Goal: Task Accomplishment & Management: Complete application form

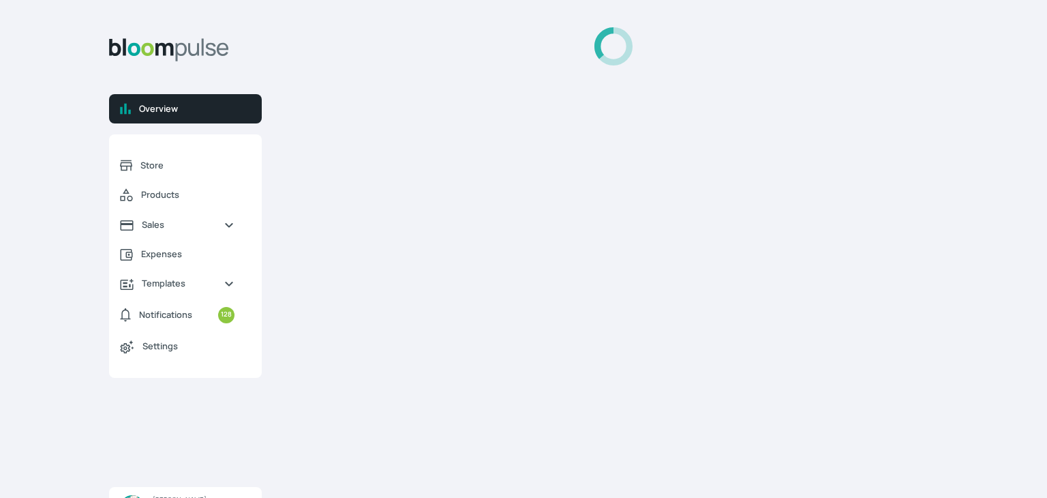
select select "2025"
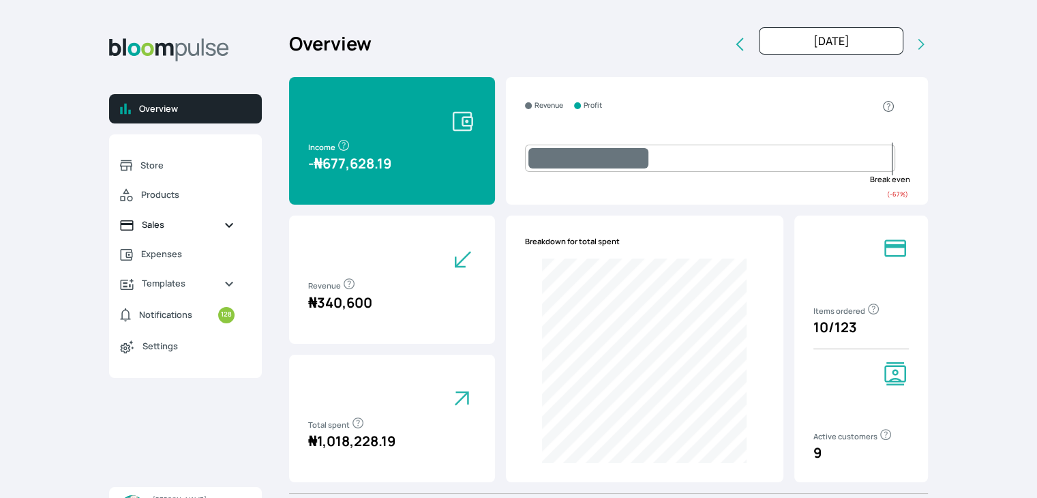
click at [153, 227] on span "Sales" at bounding box center [177, 224] width 71 height 13
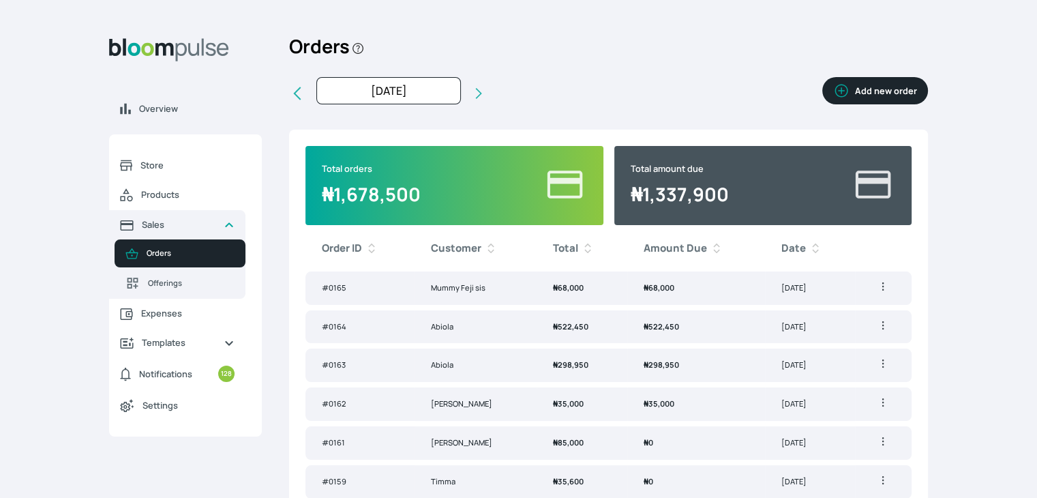
click at [903, 87] on button "Add new order" at bounding box center [875, 90] width 106 height 27
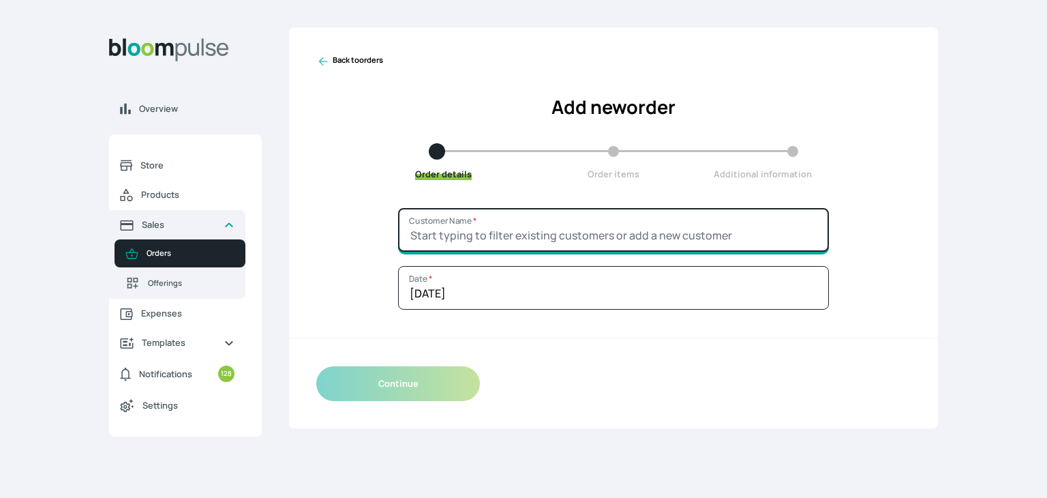
click at [550, 241] on input "Customer Name *" at bounding box center [613, 230] width 431 height 44
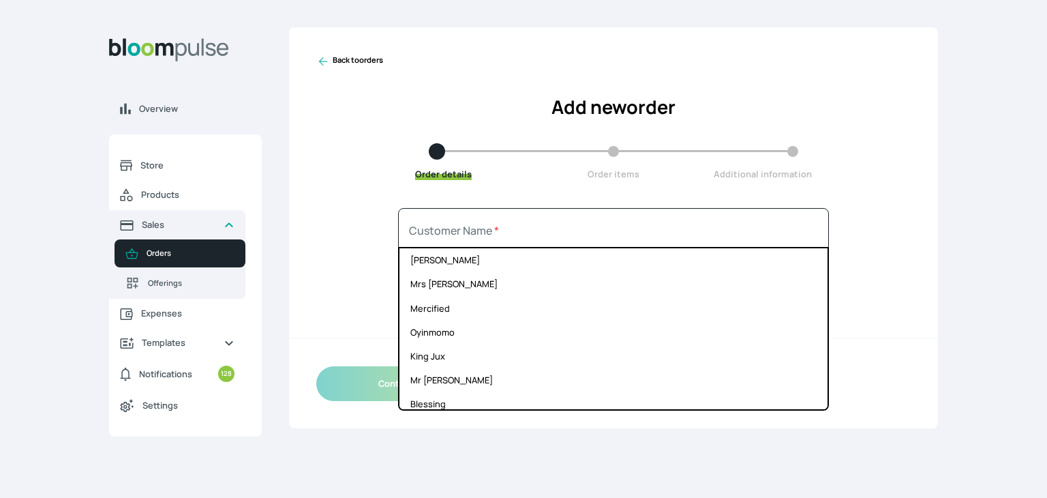
click at [324, 57] on icon at bounding box center [323, 62] width 14 height 14
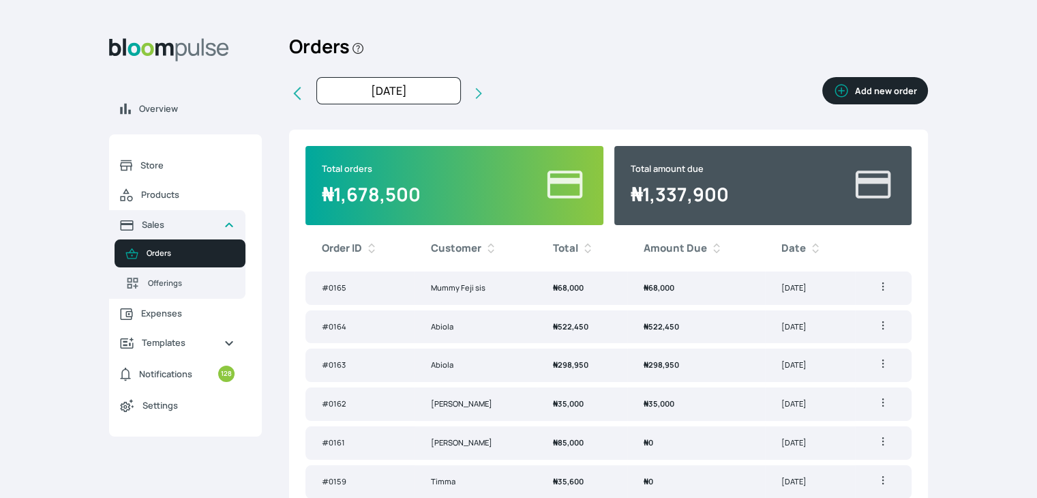
click at [474, 289] on td "Mummy Feji sis" at bounding box center [475, 287] width 122 height 33
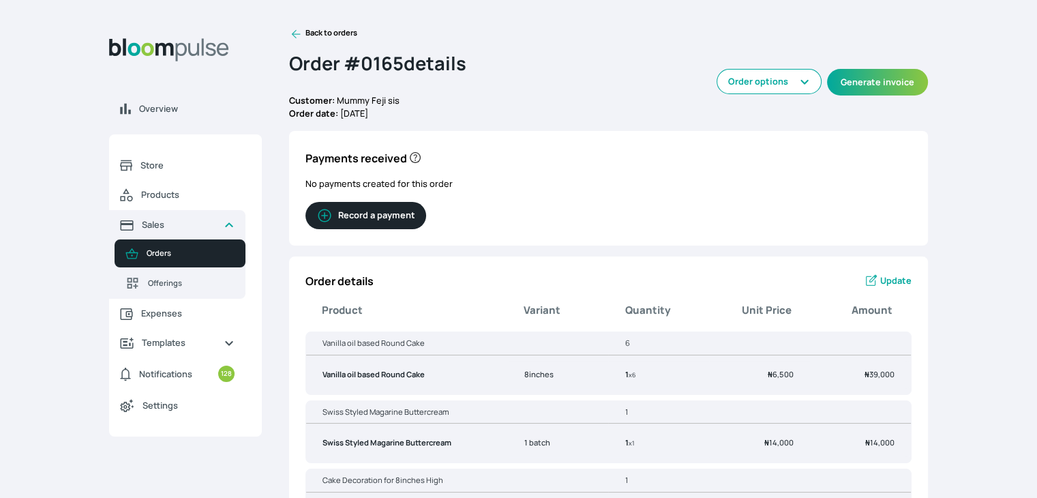
click at [889, 285] on span "Update" at bounding box center [895, 280] width 31 height 13
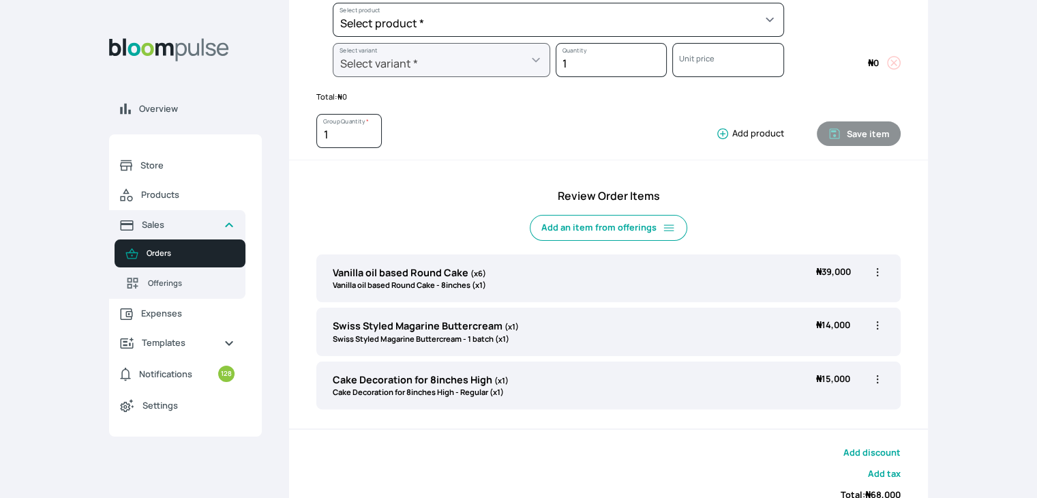
scroll to position [258, 0]
click at [875, 267] on icon "button" at bounding box center [877, 271] width 14 height 14
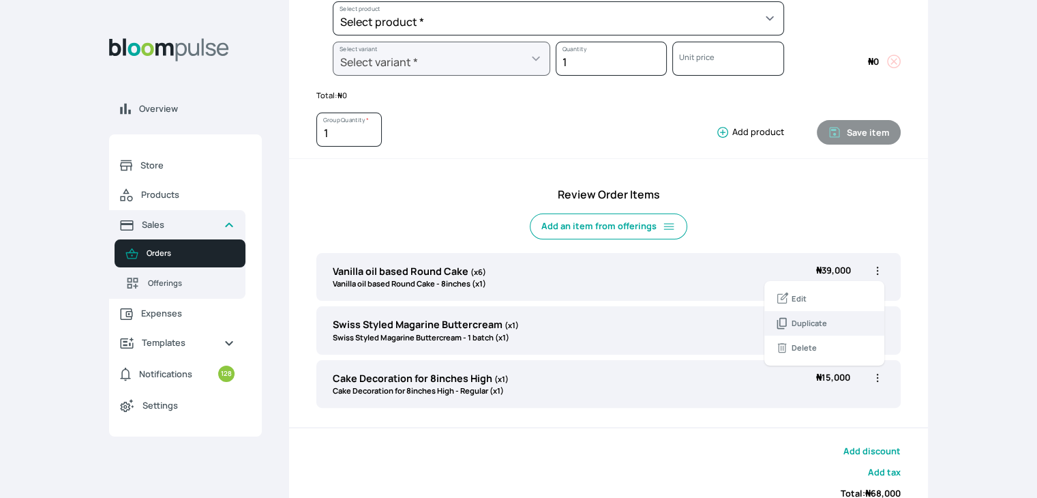
click at [808, 320] on span "Duplicate" at bounding box center [808, 324] width 35 height 12
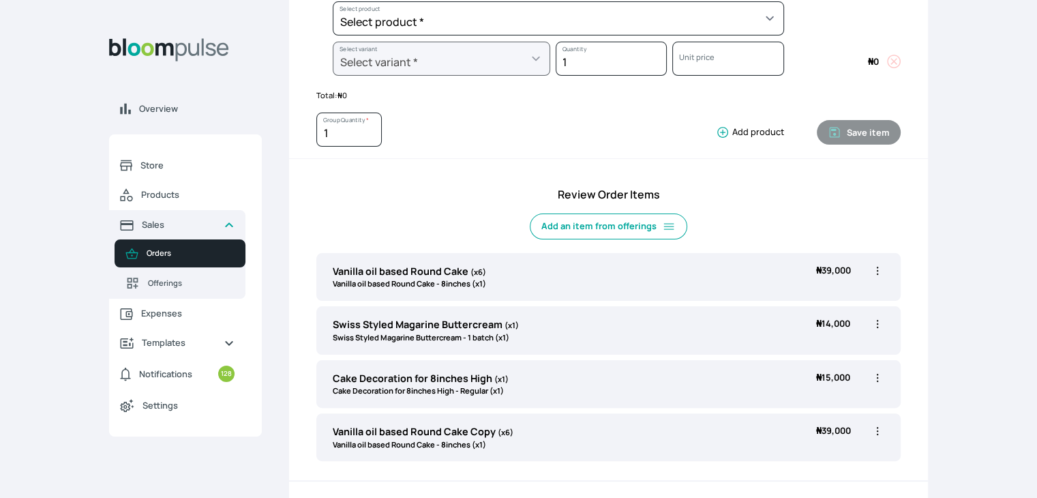
click at [879, 434] on icon "button" at bounding box center [877, 431] width 14 height 14
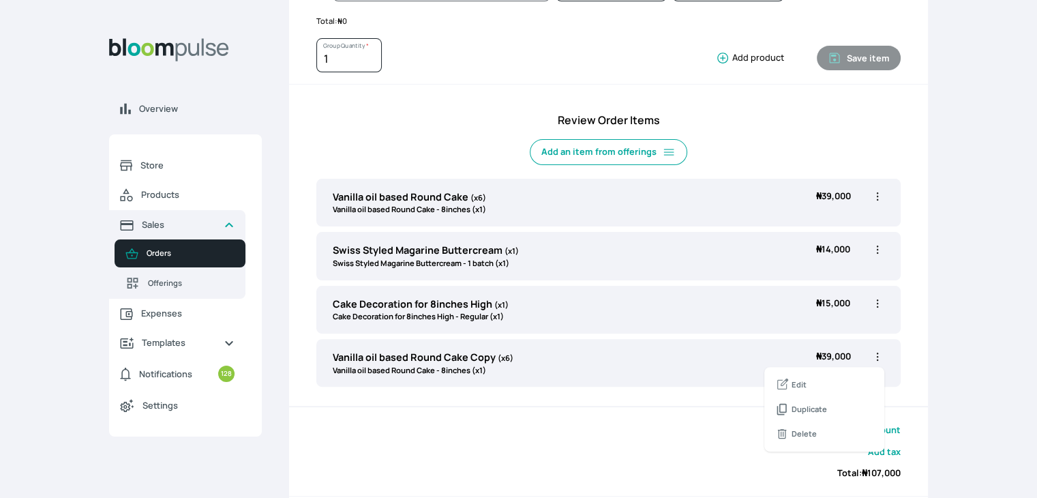
scroll to position [365, 0]
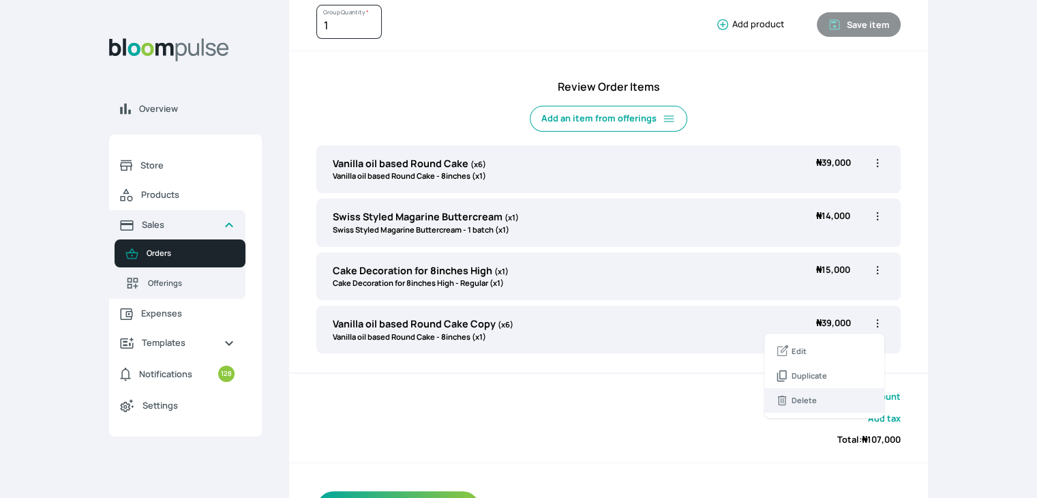
click at [789, 398] on span "Delete" at bounding box center [824, 400] width 98 height 14
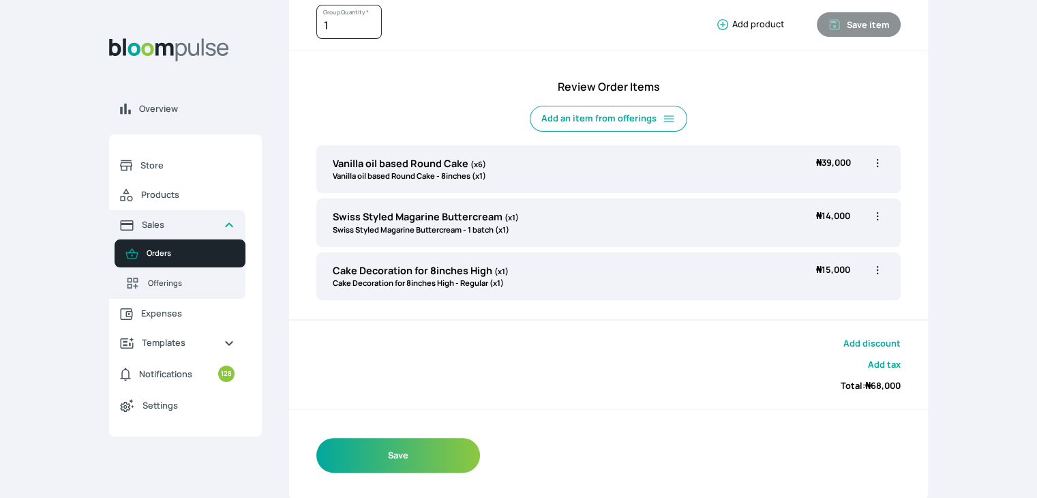
click at [881, 162] on icon "button" at bounding box center [877, 163] width 14 height 14
click at [819, 189] on span "Edit" at bounding box center [824, 191] width 98 height 14
type input "Vanilla oil based Round Cake"
type input "6"
select select "49426e7e-6d78-4aff-80b2-0dfc408de078"
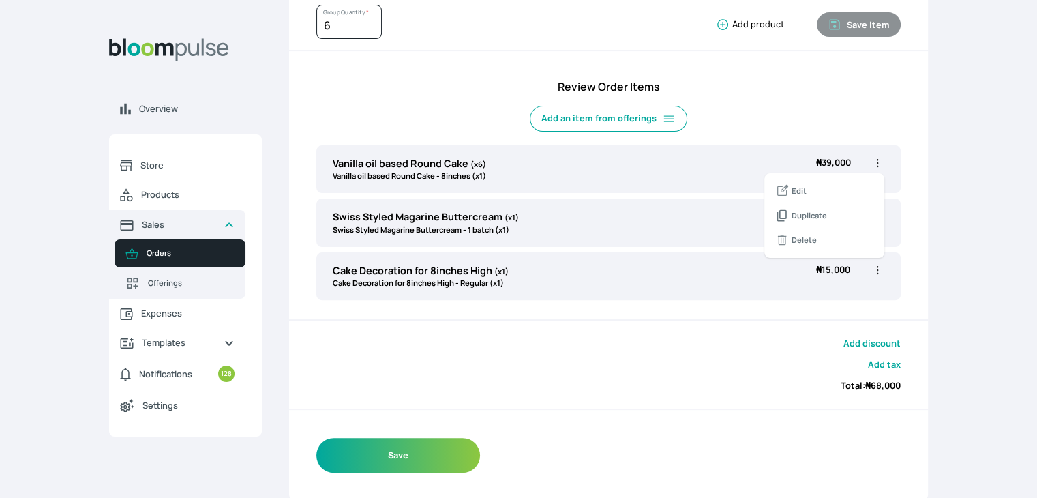
select select "521b5e78-dac1-445e-a6e7-266adeee2241"
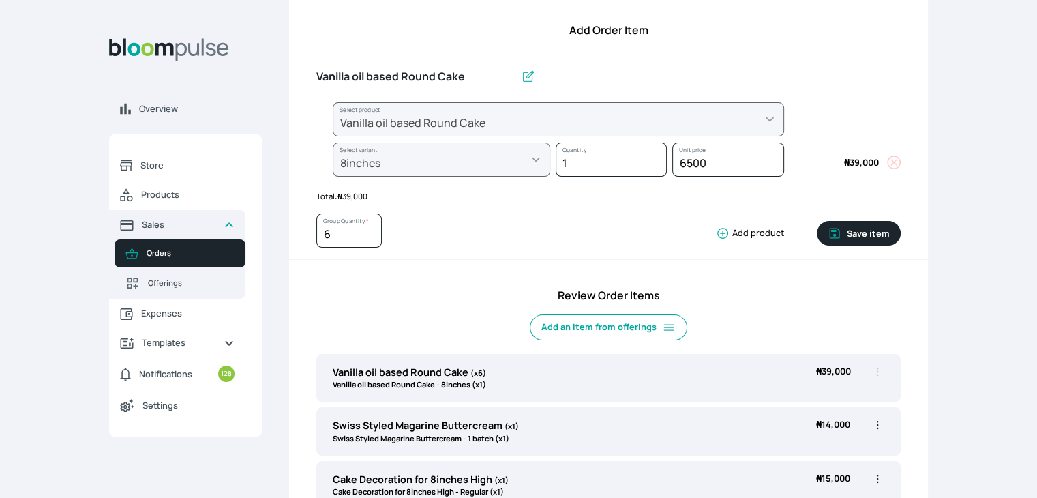
scroll to position [155, 0]
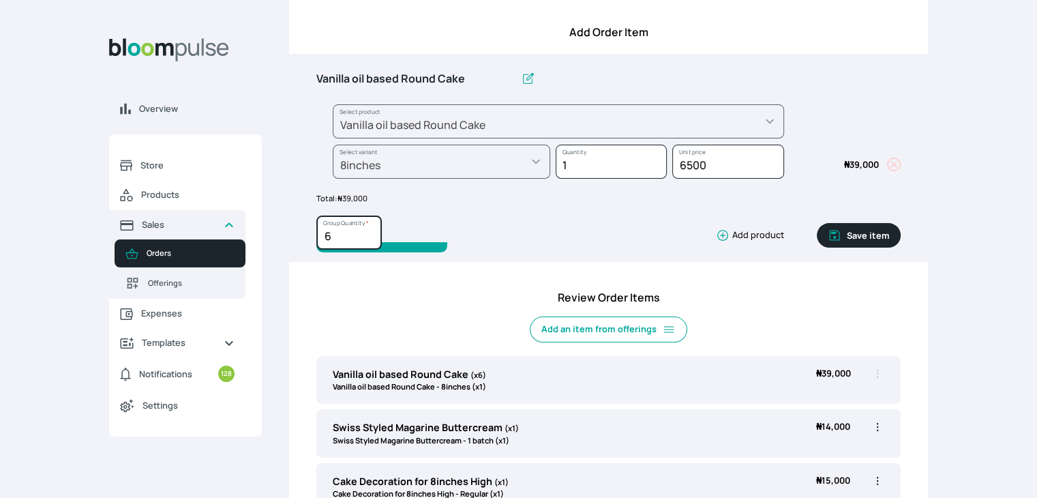
click at [338, 233] on input "6" at bounding box center [348, 232] width 65 height 34
type input "5"
click at [368, 238] on input "5" at bounding box center [348, 232] width 65 height 34
click at [851, 224] on button "Save item" at bounding box center [859, 235] width 84 height 25
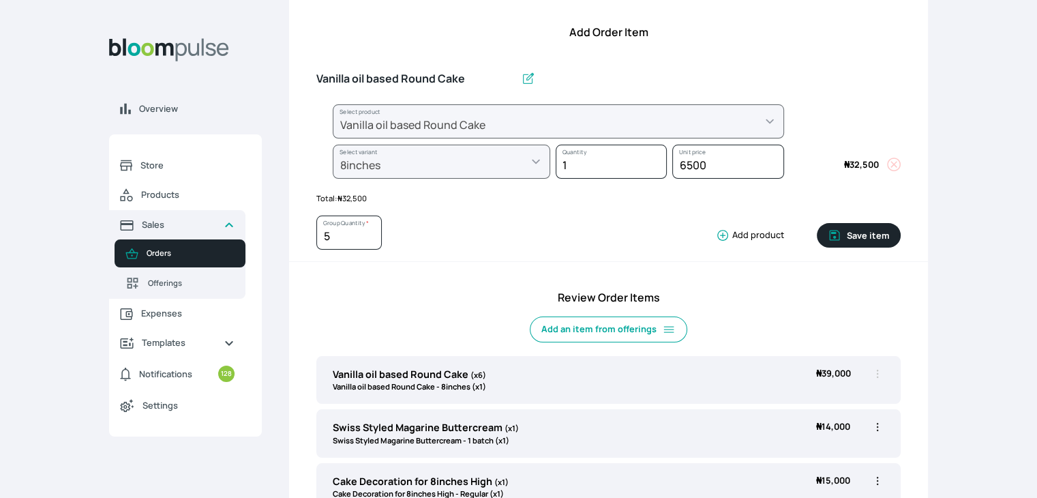
type input "1"
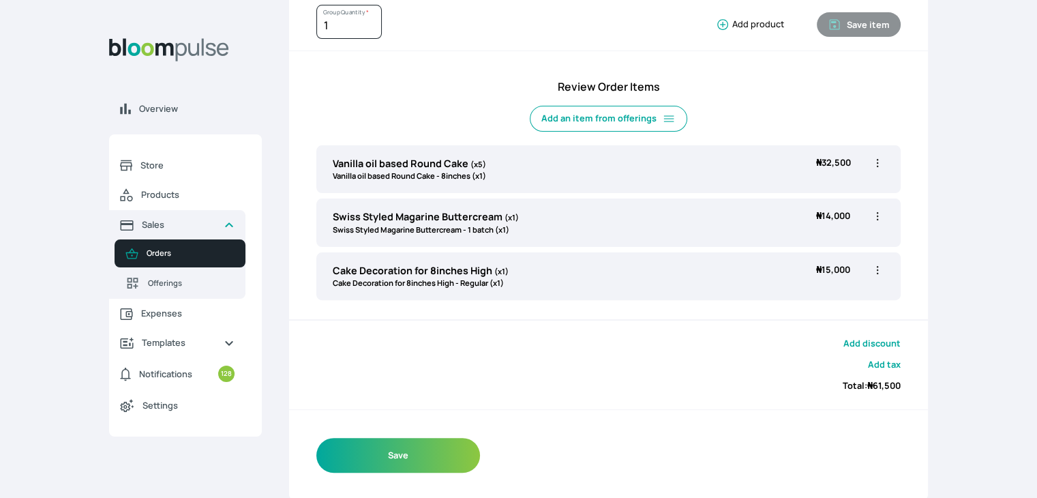
scroll to position [0, 0]
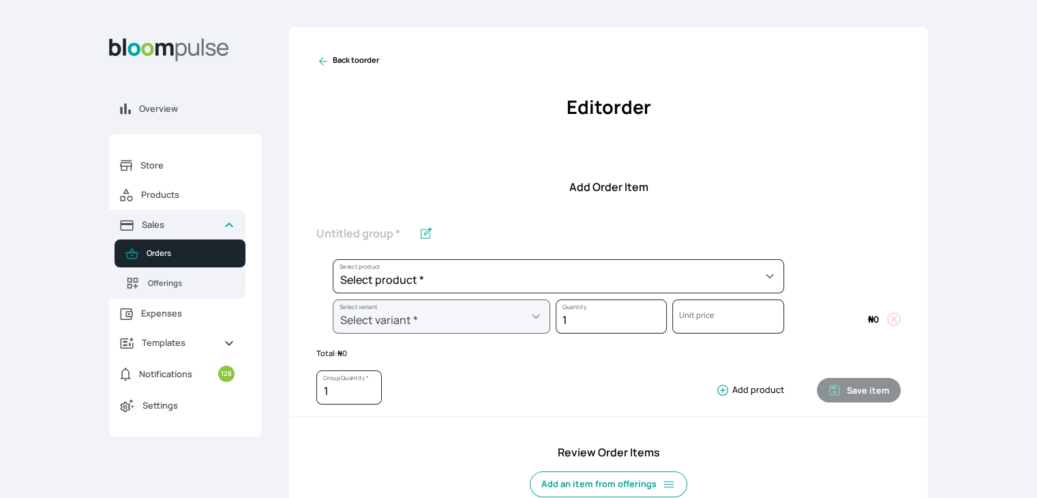
click at [324, 63] on icon at bounding box center [323, 62] width 14 height 14
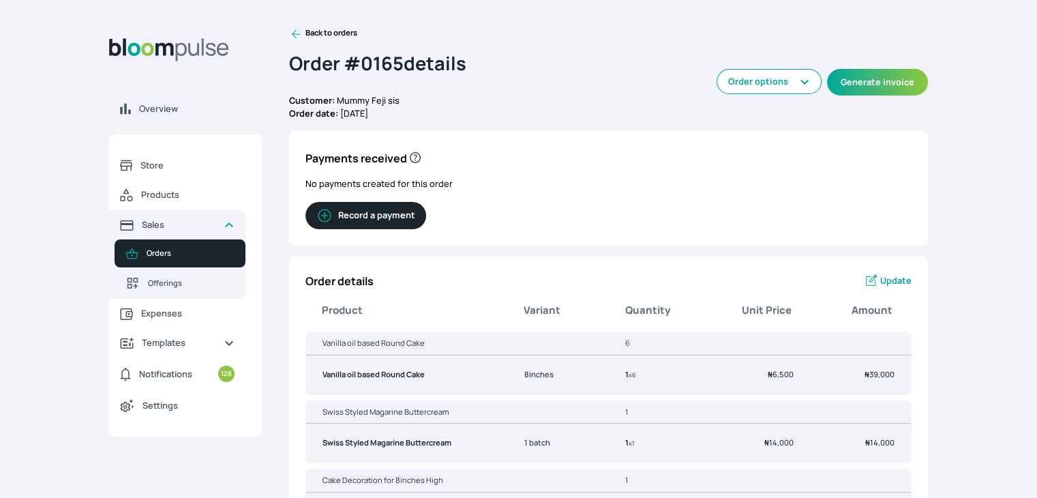
click at [880, 284] on span "Update" at bounding box center [895, 280] width 31 height 13
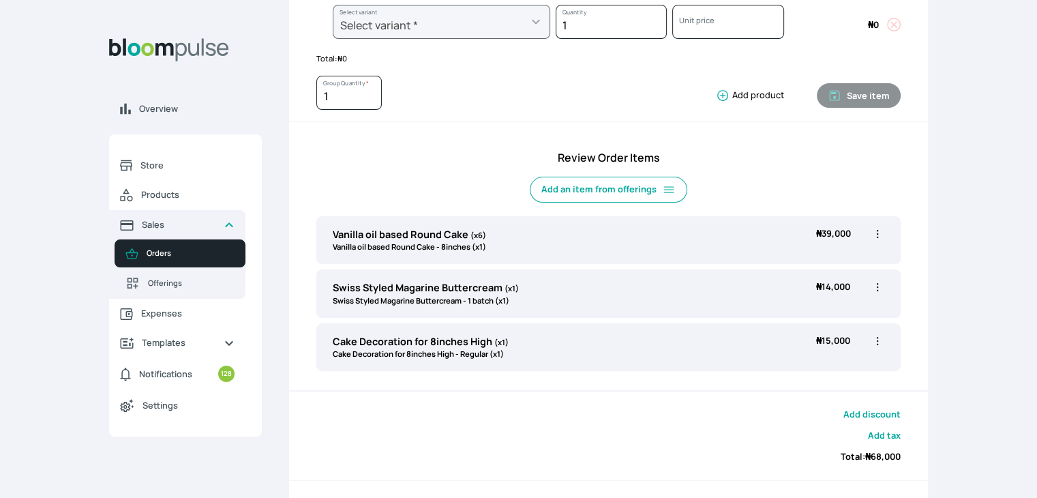
scroll to position [297, 0]
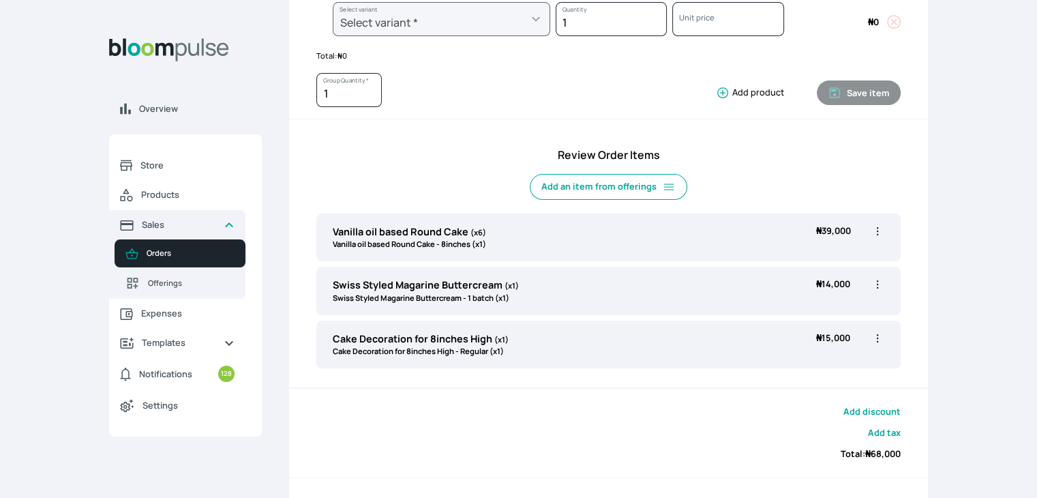
click at [879, 232] on icon "button" at bounding box center [877, 231] width 14 height 14
click at [801, 264] on li "Edit" at bounding box center [824, 259] width 120 height 25
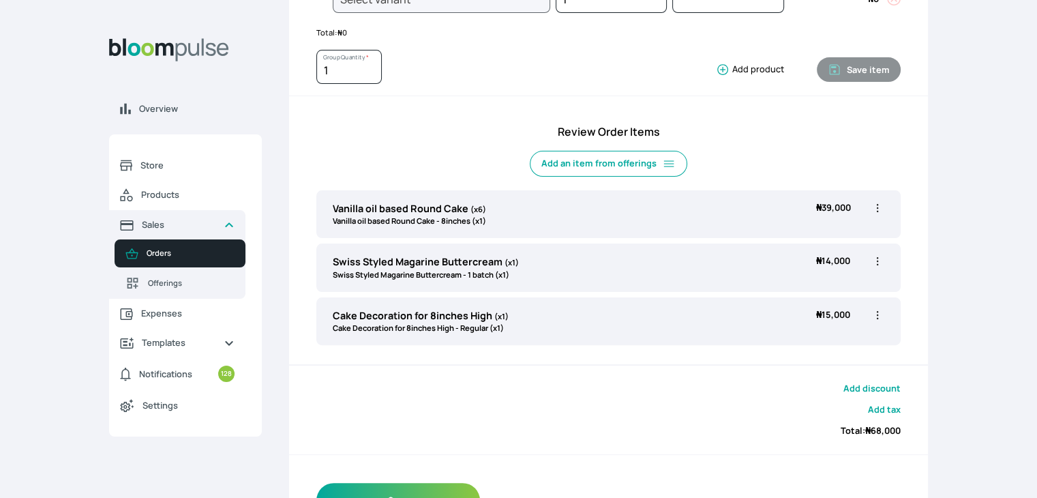
scroll to position [322, 0]
click at [877, 206] on icon "button" at bounding box center [877, 207] width 14 height 14
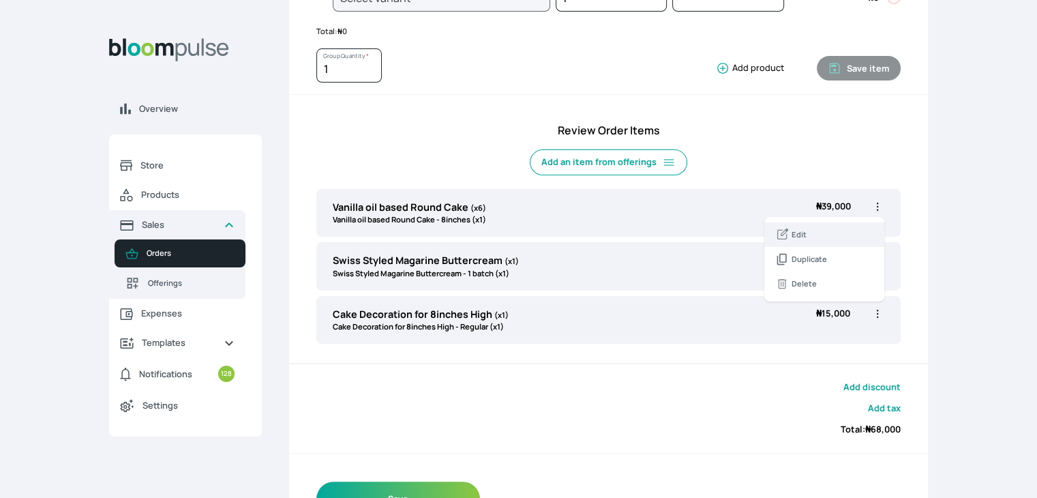
click at [842, 234] on span "Edit" at bounding box center [824, 235] width 98 height 14
type input "Vanilla oil based Round Cake"
type input "6"
select select "49426e7e-6d78-4aff-80b2-0dfc408de078"
select select "521b5e78-dac1-445e-a6e7-266adeee2241"
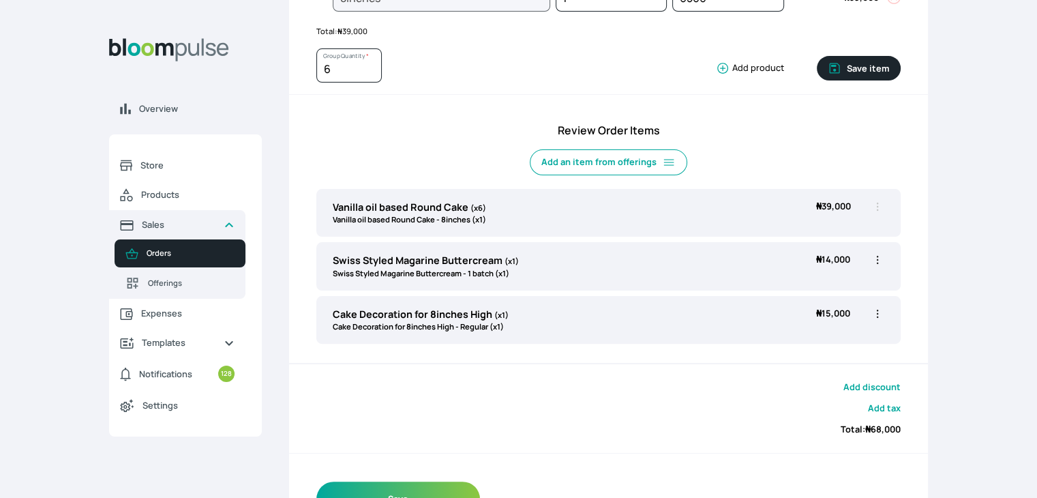
scroll to position [0, 0]
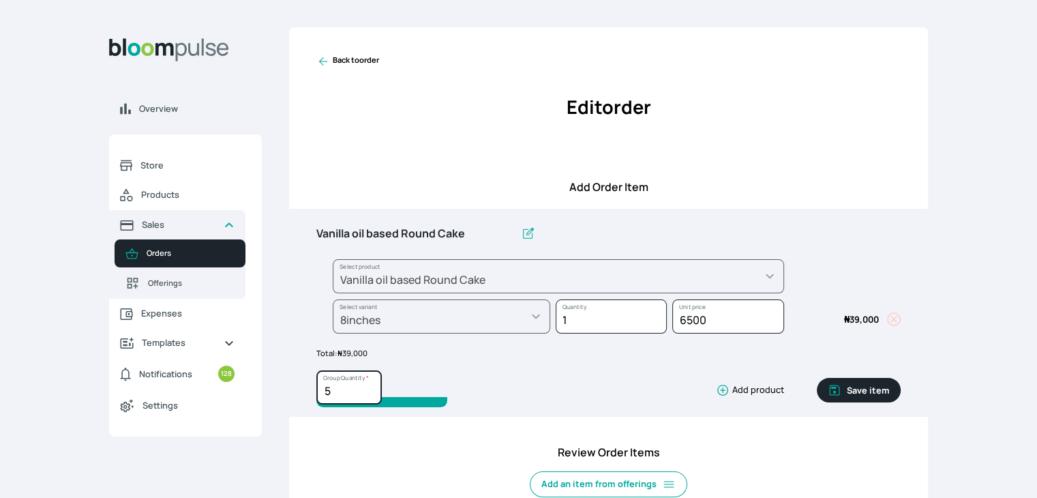
type input "5"
click at [368, 393] on input "5" at bounding box center [348, 387] width 65 height 34
click at [857, 388] on button "Save item" at bounding box center [859, 390] width 84 height 25
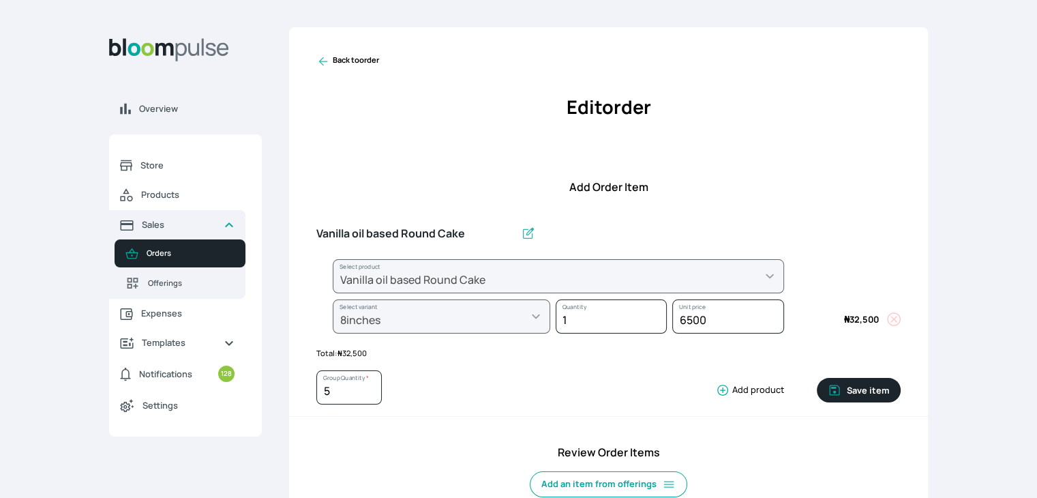
type input "1"
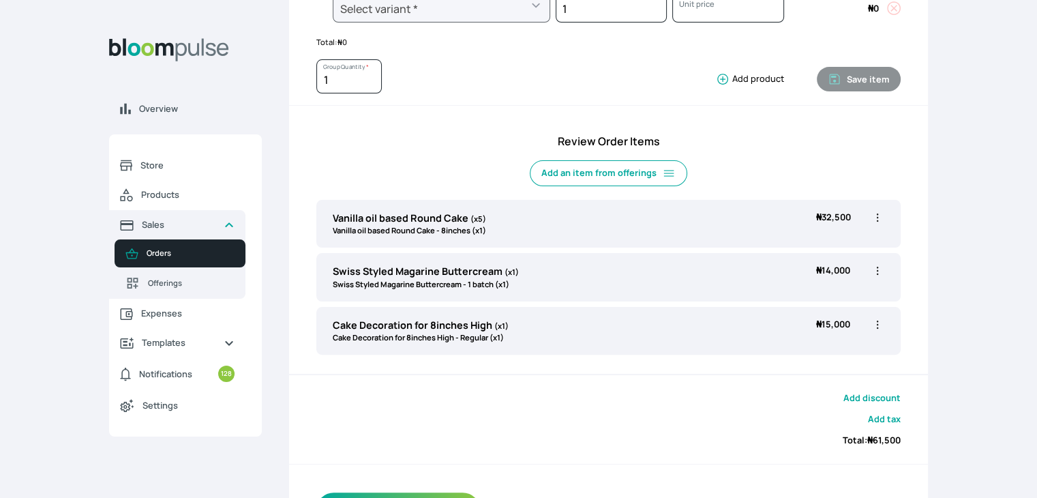
scroll to position [365, 0]
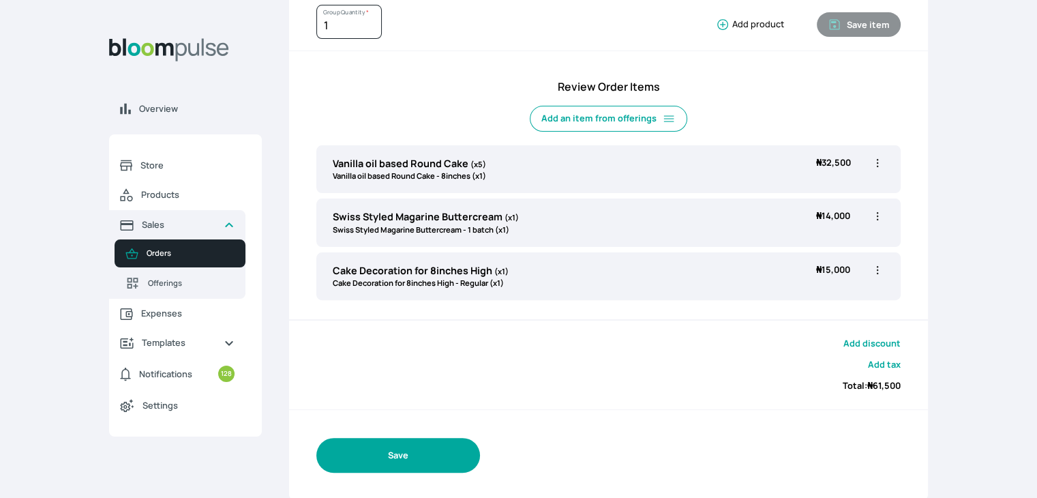
click at [391, 451] on button "Save" at bounding box center [398, 455] width 164 height 35
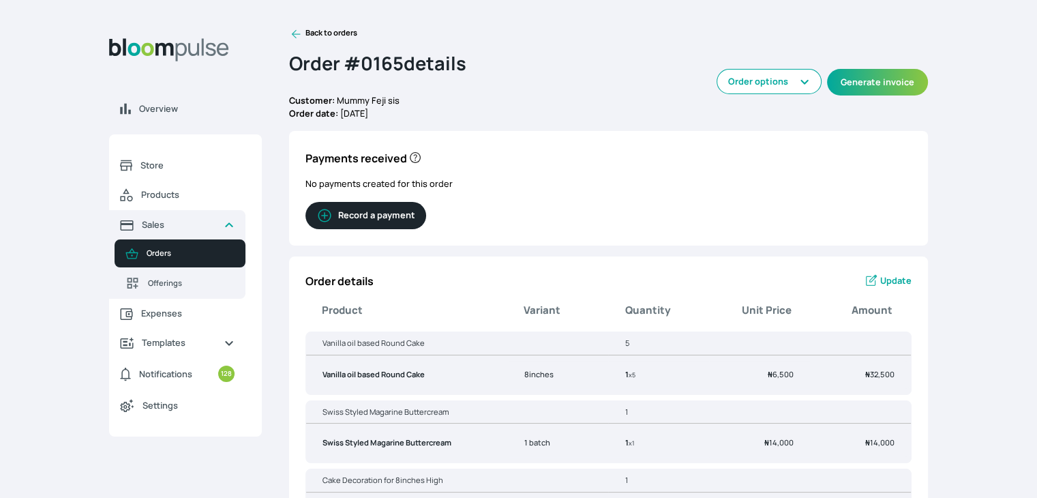
click at [293, 31] on icon at bounding box center [296, 34] width 14 height 14
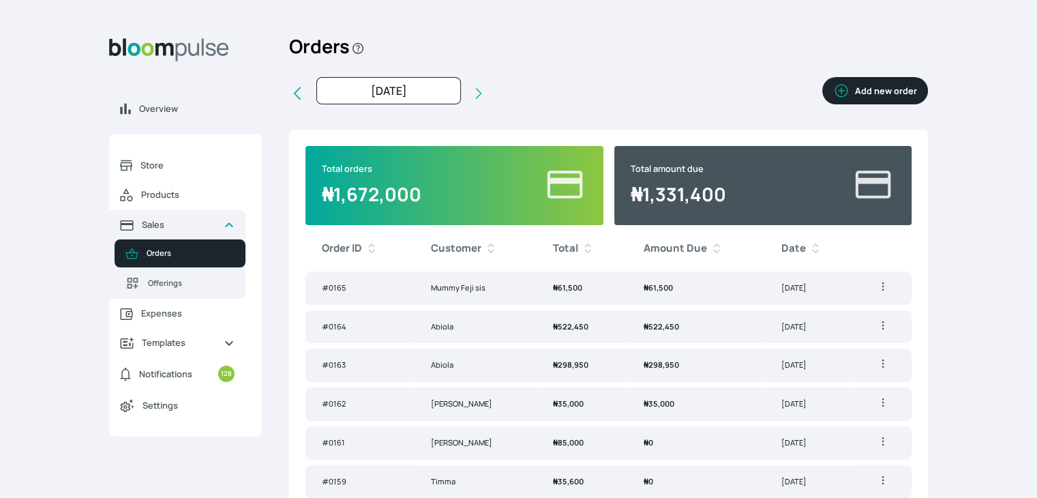
click at [871, 89] on button "Add new order" at bounding box center [875, 90] width 106 height 27
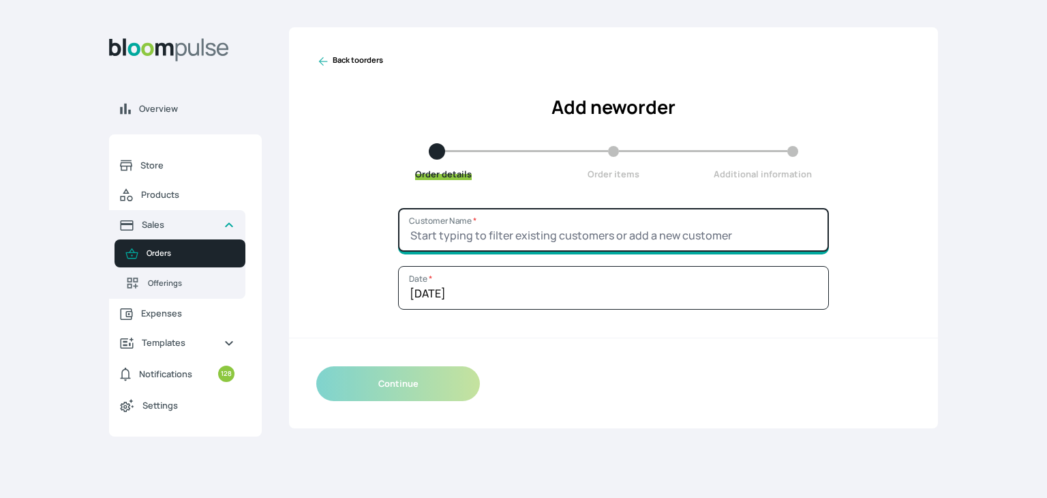
click at [546, 227] on input "Customer Name *" at bounding box center [613, 230] width 431 height 44
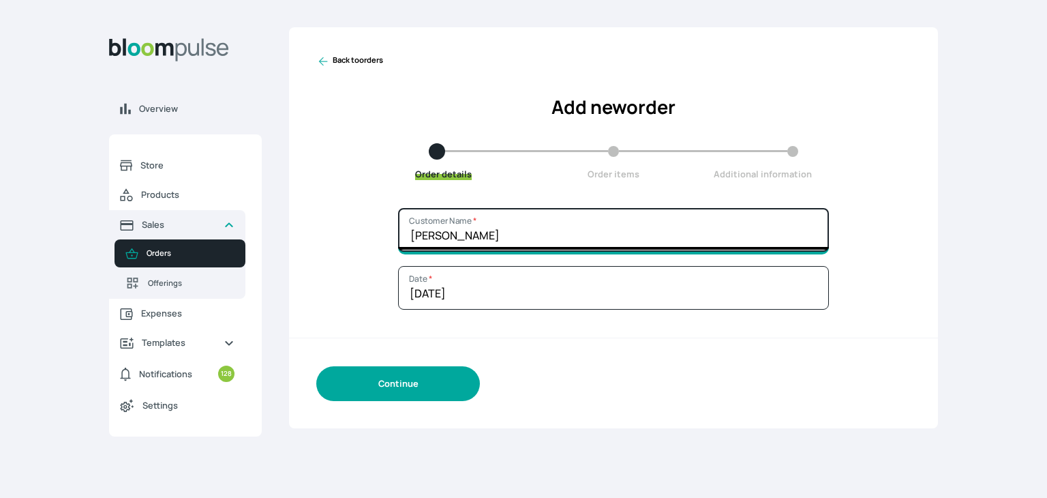
type input "vivian"
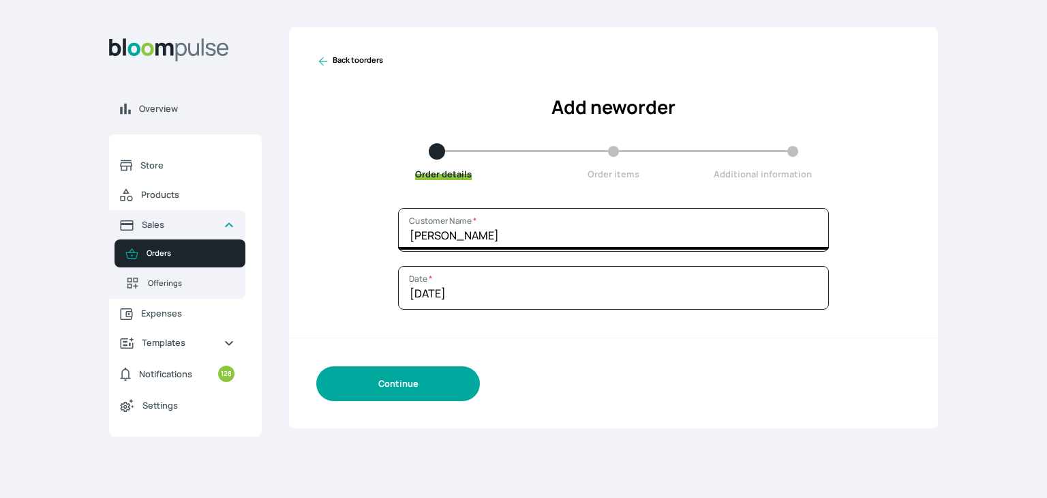
click at [394, 393] on button "Continue" at bounding box center [398, 383] width 164 height 35
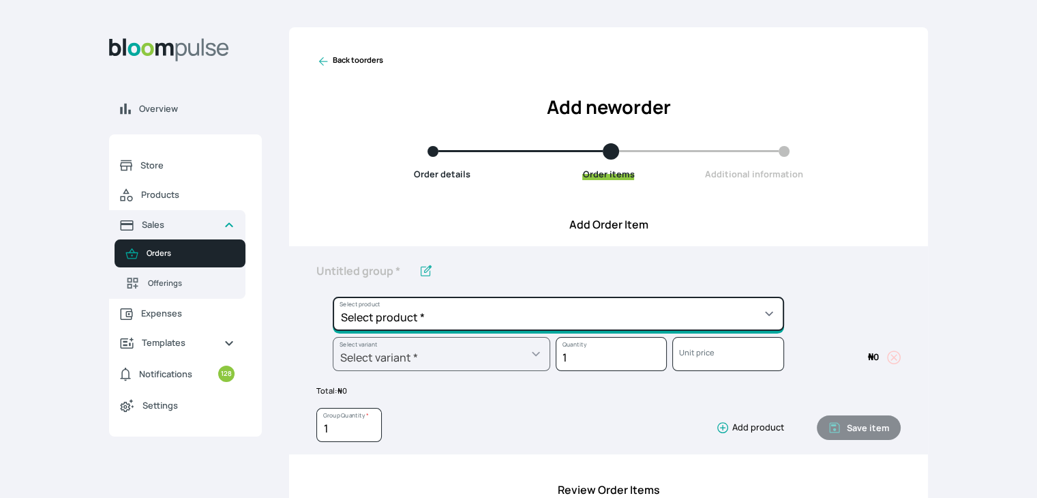
click at [528, 307] on select "Select product * Cake Decoration for 8inches High Chocolate oil based Round Cak…" at bounding box center [558, 314] width 451 height 34
select select "49426e7e-6d78-4aff-80b2-0dfc408de078"
click at [333, 297] on select "Select product * Cake Decoration for 8inches High Chocolate oil based Round Cak…" at bounding box center [558, 314] width 451 height 34
type input "Vanilla oil based Round Cake"
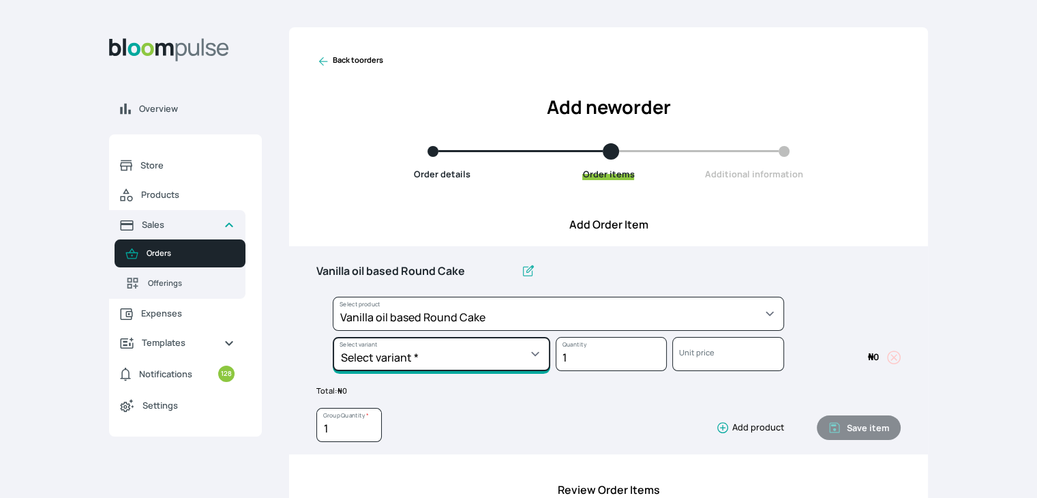
click at [436, 355] on select "Select variant * 10inches 11inches 12inches 6inches 7inches 8inches 9inches" at bounding box center [441, 354] width 217 height 34
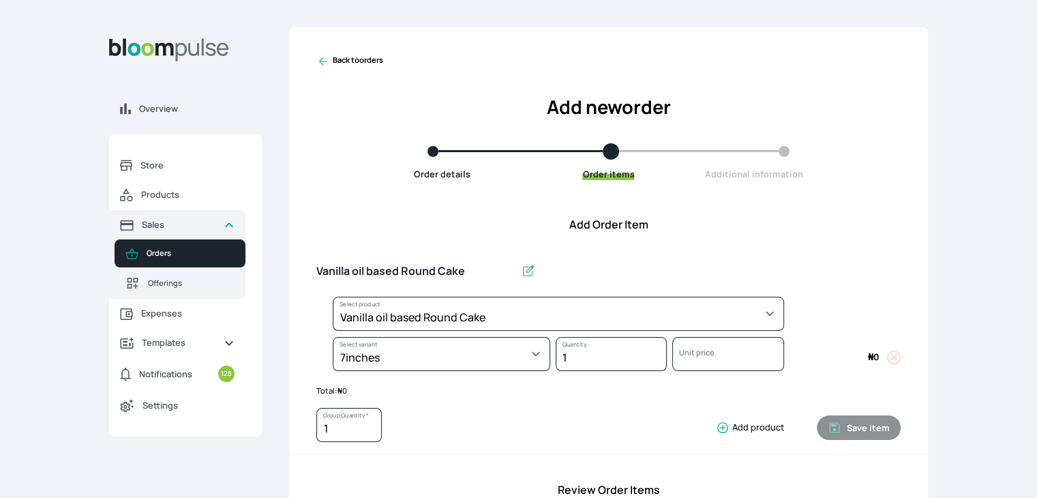
select select "49426e7e-6d78-4aff-80b2-0dfc408de078"
select select "d02a4e13-2478-466f-96bc-6b72e1cb349e"
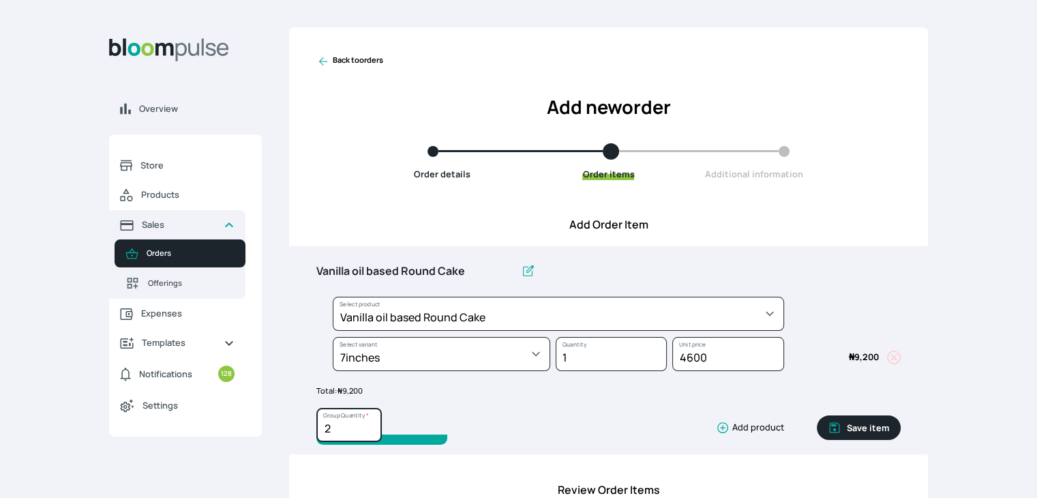
click at [368, 423] on input "2" at bounding box center [348, 425] width 65 height 34
click at [368, 423] on input "3" at bounding box center [348, 425] width 65 height 34
click at [368, 423] on input "4" at bounding box center [348, 425] width 65 height 34
type input "5"
click at [368, 423] on input "5" at bounding box center [348, 425] width 65 height 34
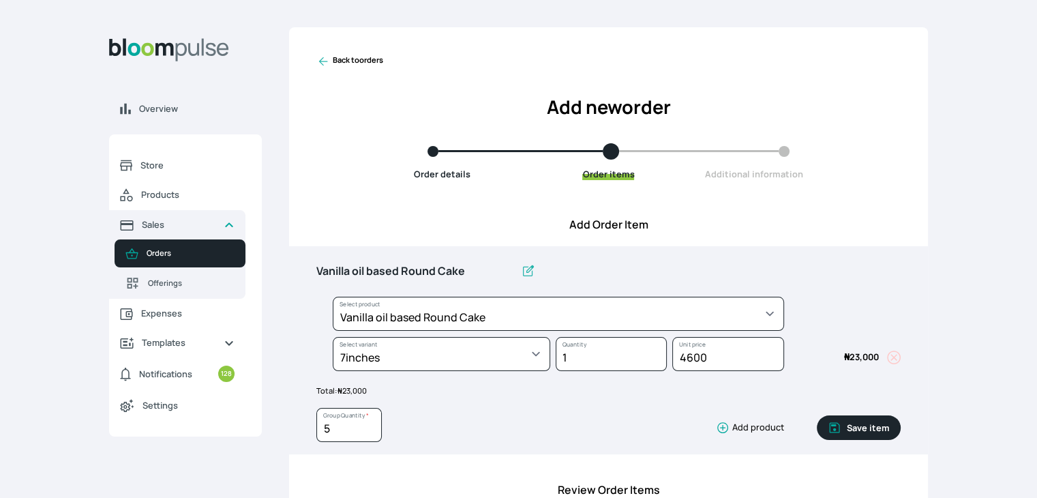
drag, startPoint x: 853, startPoint y: 429, endPoint x: 864, endPoint y: 425, distance: 11.0
click at [864, 425] on button "Save item" at bounding box center [859, 427] width 84 height 25
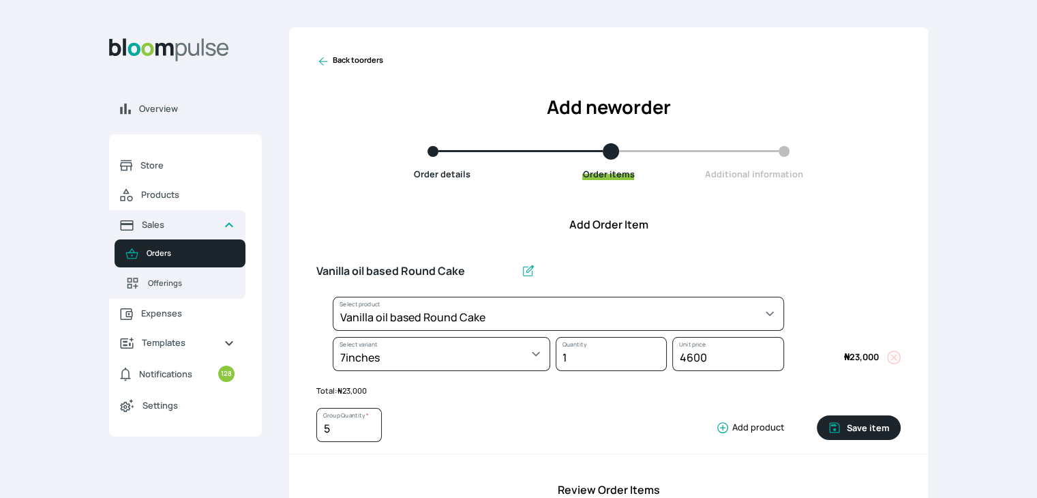
type input "1"
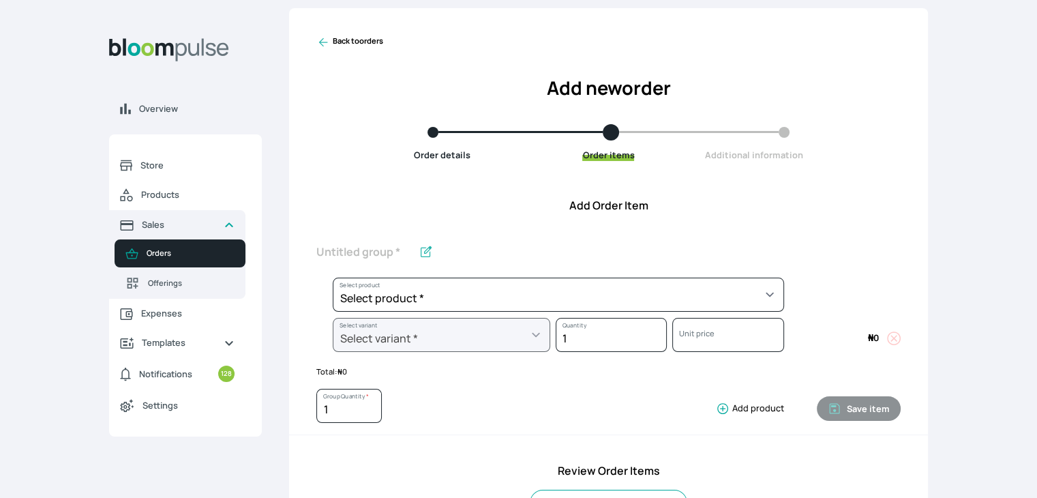
scroll to position [16, 0]
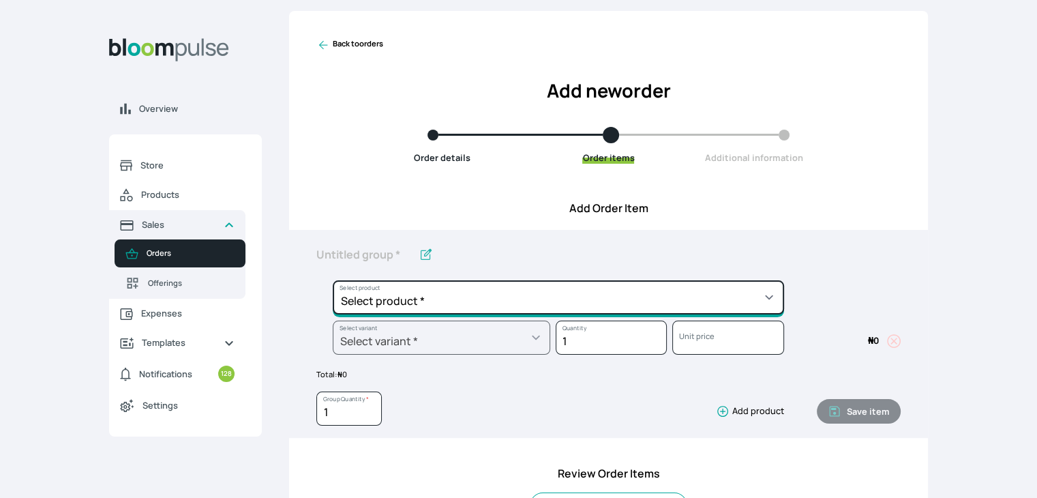
click at [742, 299] on select "Select product * Cake Decoration for 8inches High Chocolate oil based Round Cak…" at bounding box center [558, 297] width 451 height 34
select select "83f82b0c-44eb-4ac8-bd97-27faddcd7e30"
click at [333, 280] on select "Select product * Cake Decoration for 8inches High Chocolate oil based Round Cak…" at bounding box center [558, 297] width 451 height 34
type input "Whipped Cream Frosting"
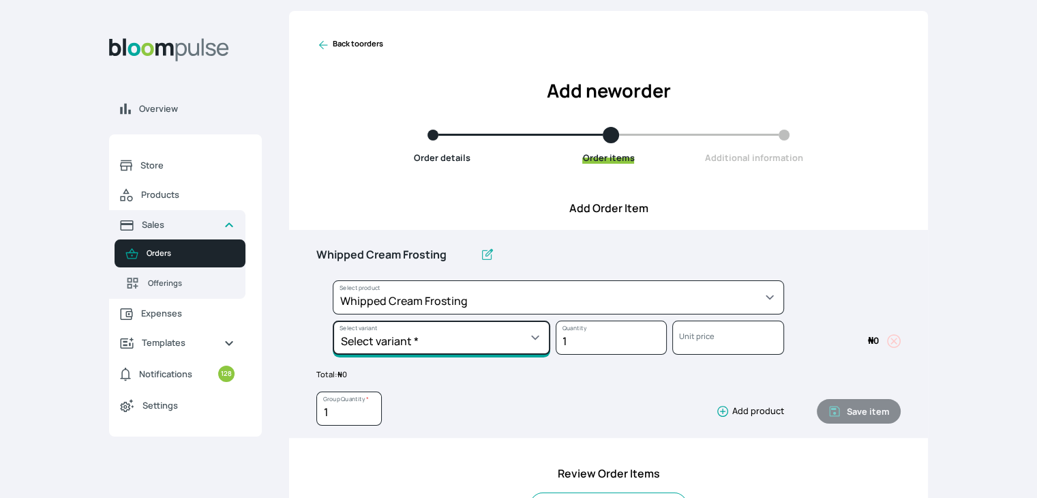
click at [529, 333] on select "Select variant * 1 cup 2 cups 3 cups 4 cups" at bounding box center [441, 337] width 217 height 34
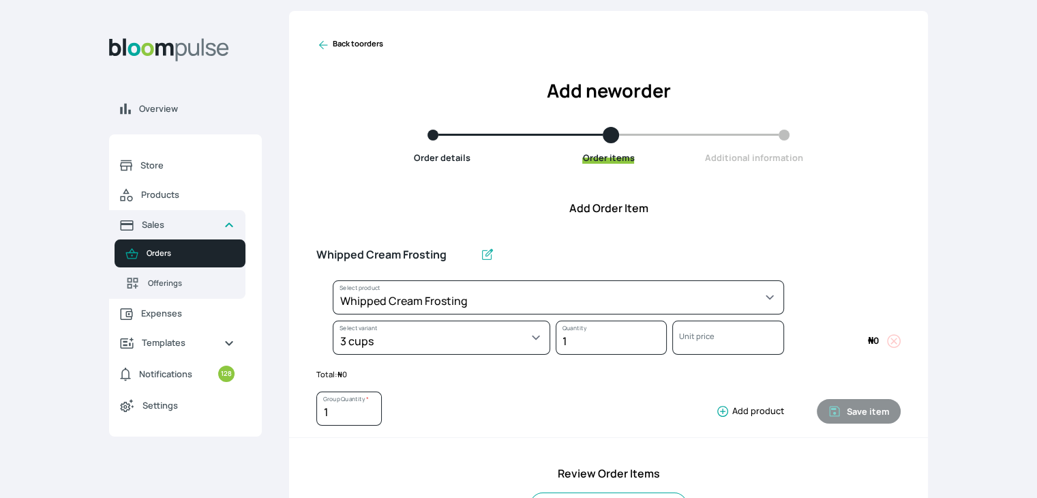
select select "83f82b0c-44eb-4ac8-bd97-27faddcd7e30"
select select "fde2ff08-7291-4fbf-b13d-84aa5027fb42"
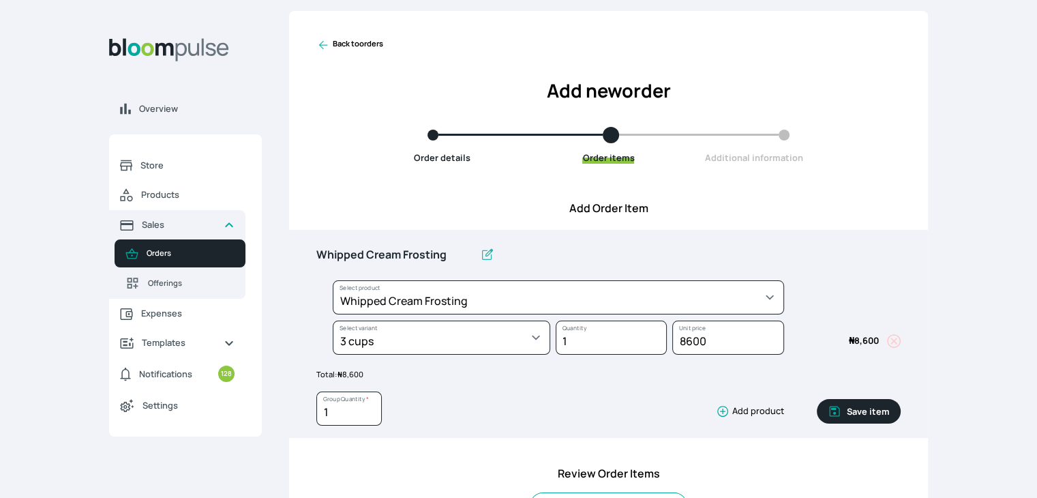
click at [850, 411] on button "Save item" at bounding box center [859, 411] width 84 height 25
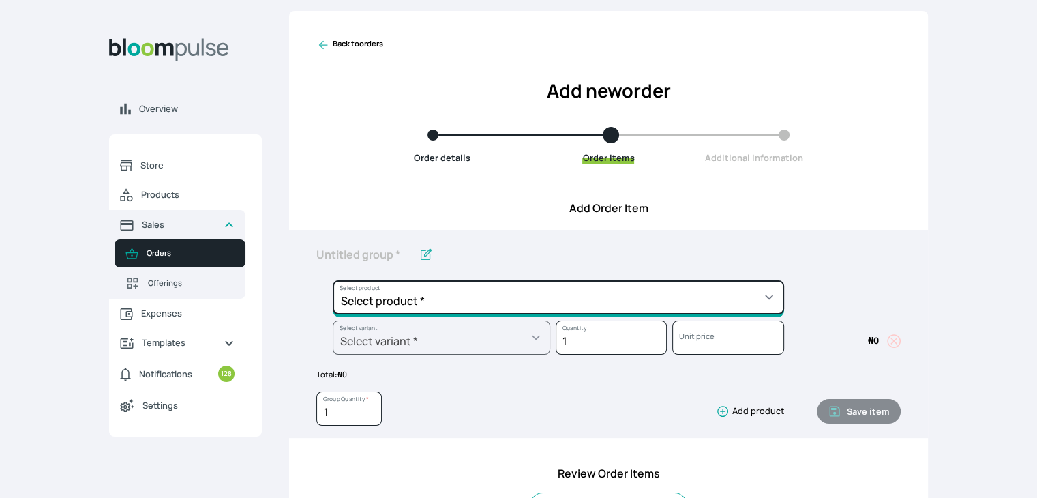
click at [751, 294] on select "Select product * Cake Decoration for 8inches High Chocolate oil based Round Cak…" at bounding box center [558, 297] width 451 height 34
select select "023b730d-bc46-477e-b7f7-d3522e7f455b"
click at [333, 280] on select "Select product * Cake Decoration for 8inches High Chocolate oil based Round Cak…" at bounding box center [558, 297] width 451 height 34
type input "Cake Decoration for 8inches High"
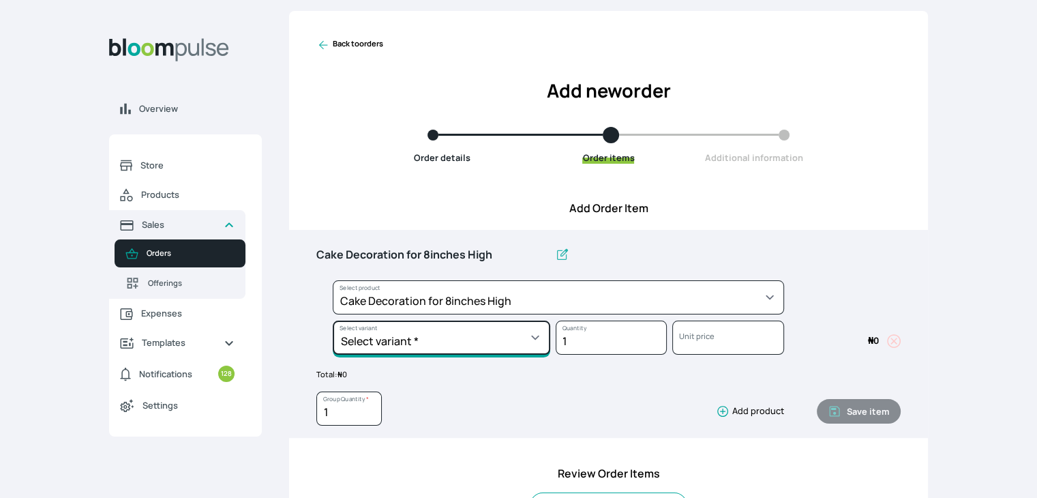
click at [521, 341] on select "Select variant * Basic Complex Regular" at bounding box center [441, 337] width 217 height 34
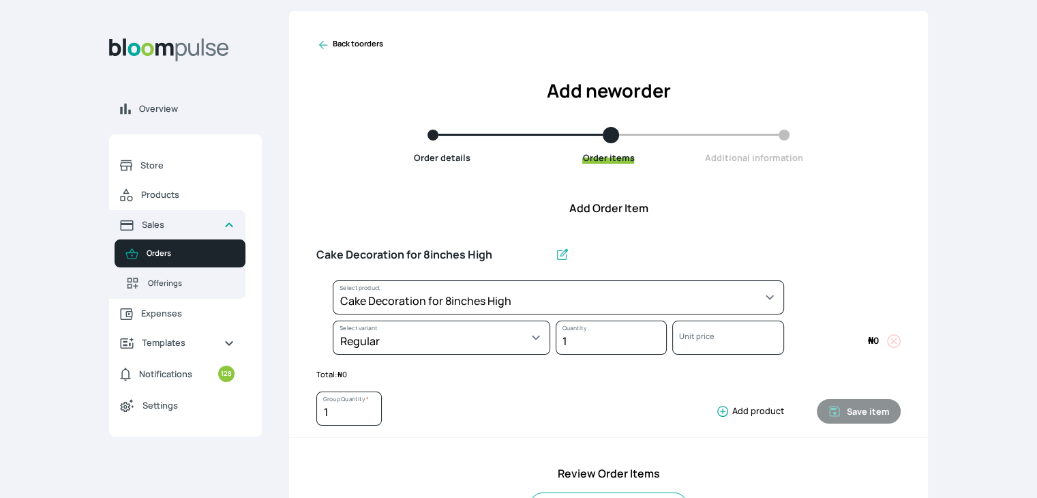
select select "023b730d-bc46-477e-b7f7-d3522e7f455b"
select select "13dbb06e-f851-45db-a0d6-3609ea7c0f11"
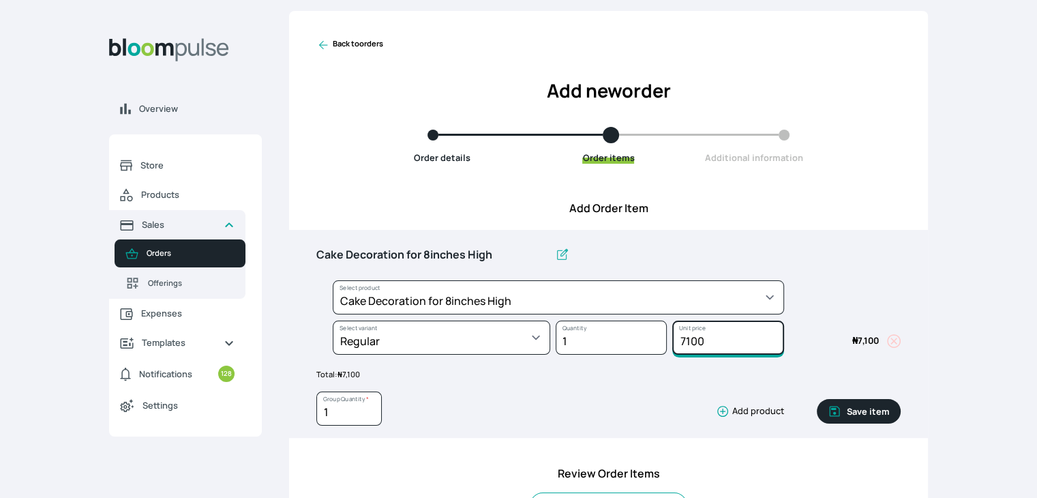
click at [711, 339] on input "7100" at bounding box center [727, 337] width 111 height 34
drag, startPoint x: 711, startPoint y: 339, endPoint x: 656, endPoint y: 340, distance: 55.2
click at [656, 340] on div "Select product * Cake Decoration for 8inches High Chocolate oil based Round Cak…" at bounding box center [608, 320] width 584 height 80
type input "15000"
click at [860, 412] on button "Save item" at bounding box center [859, 411] width 84 height 25
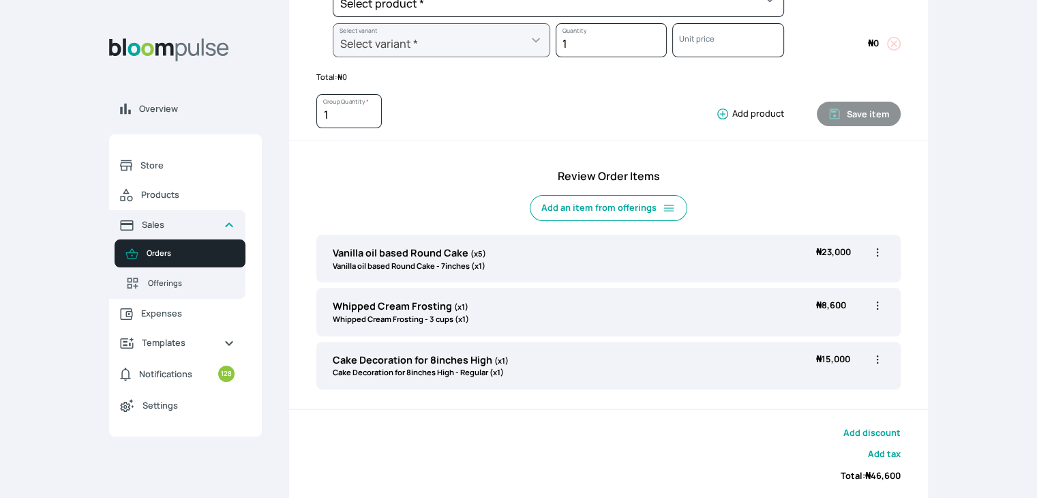
scroll to position [404, 0]
